Goal: Navigation & Orientation: Find specific page/section

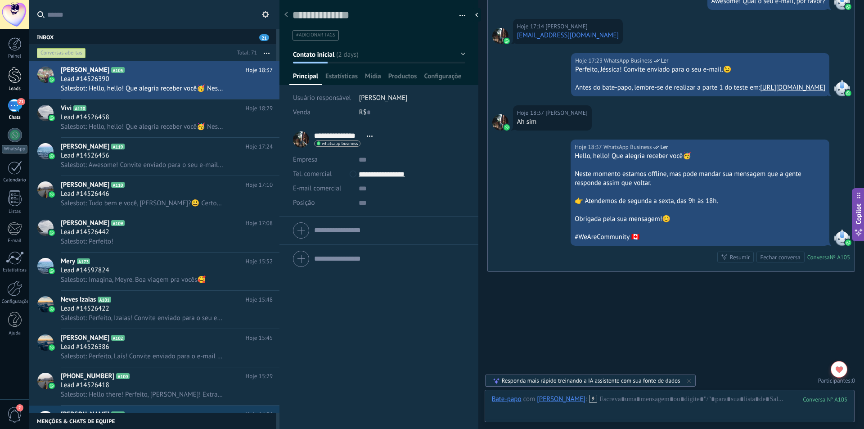
click at [18, 77] on div at bounding box center [15, 75] width 14 height 17
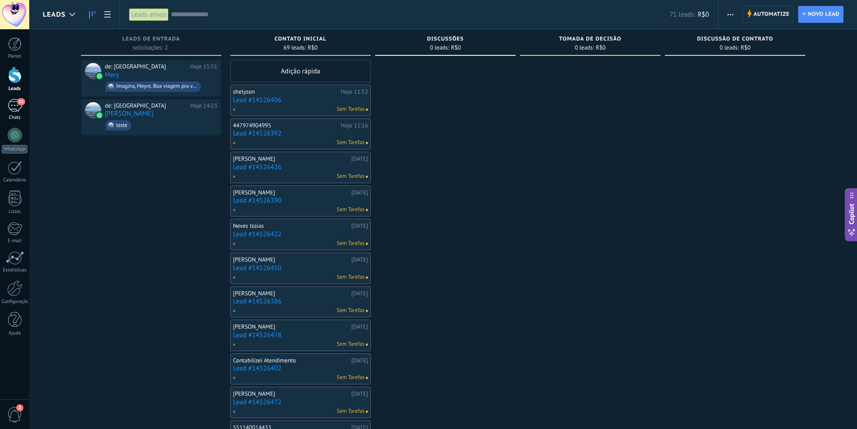
click at [15, 106] on div "21" at bounding box center [15, 105] width 14 height 13
